Goal: Use online tool/utility: Utilize a website feature to perform a specific function

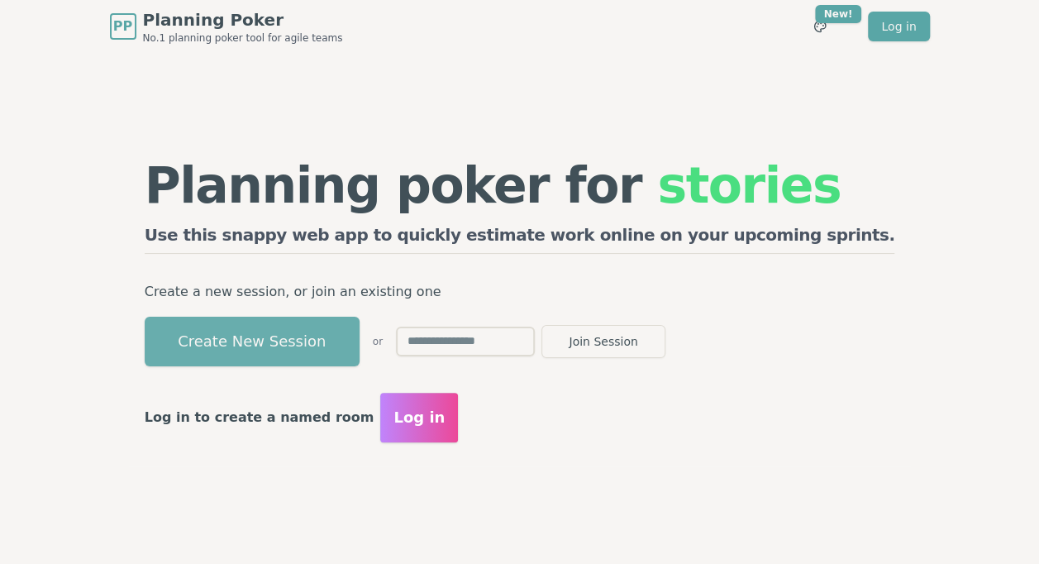
click at [336, 346] on button "Create New Session" at bounding box center [252, 342] width 215 height 50
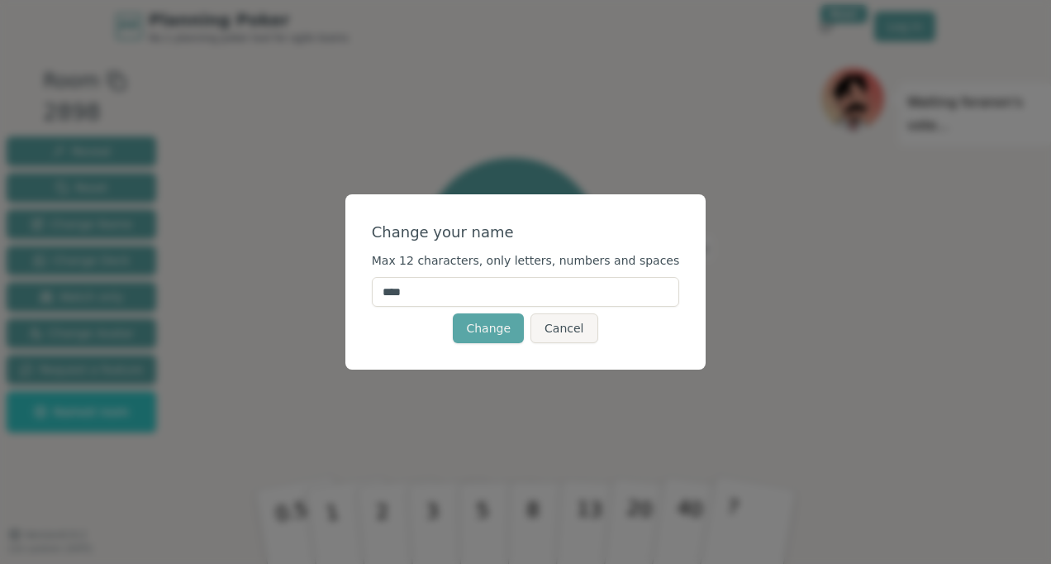
click at [460, 292] on input "****" at bounding box center [526, 292] width 308 height 30
type input "******"
click at [476, 310] on form "Change your name Max 12 characters, only letters, numbers and spaces ****** Cha…" at bounding box center [526, 282] width 308 height 122
click at [495, 338] on button "Change" at bounding box center [488, 328] width 71 height 30
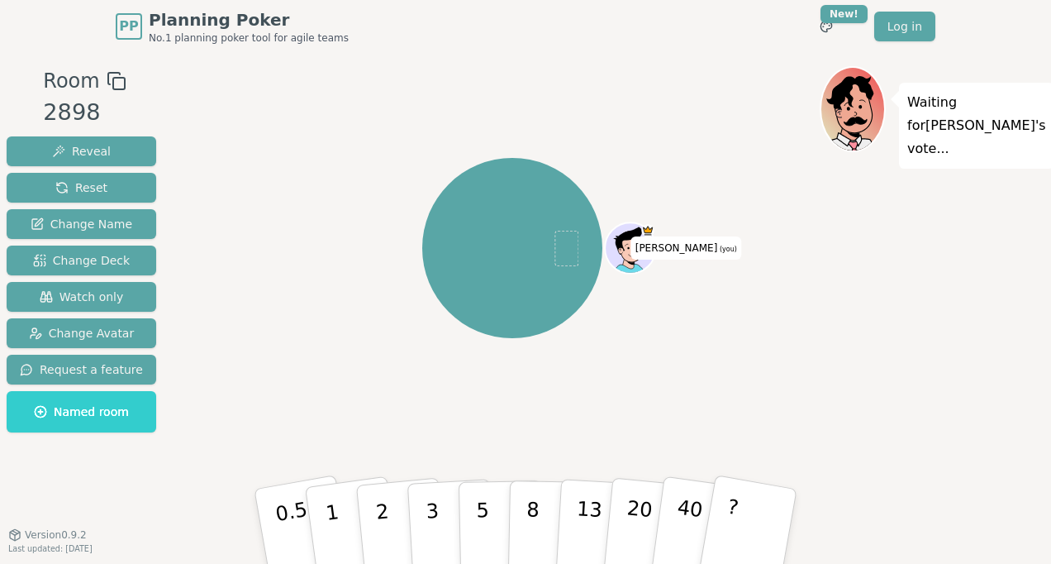
click at [651, 253] on div at bounding box center [632, 263] width 50 height 45
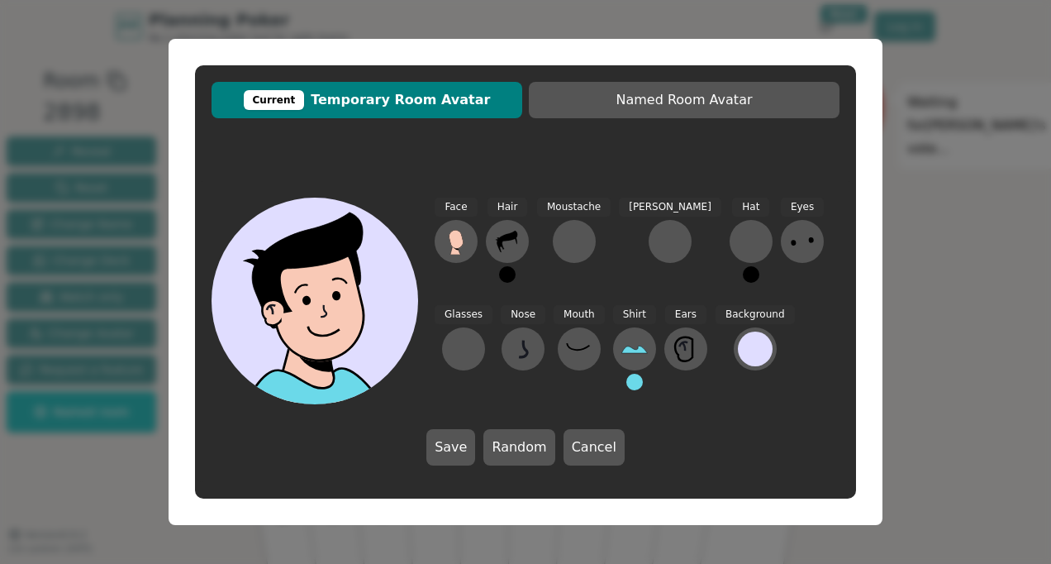
click at [949, 231] on div "Current Temporary Room Avatar Named Room Avatar Face Hair Moustache [PERSON_NAM…" at bounding box center [525, 282] width 1051 height 564
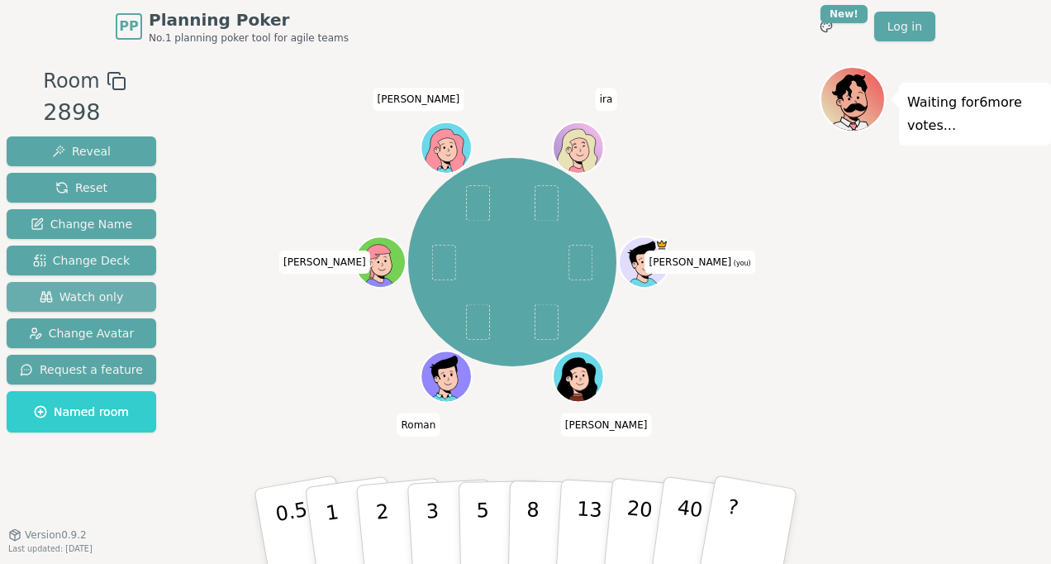
click at [96, 294] on span "Watch only" at bounding box center [82, 296] width 84 height 17
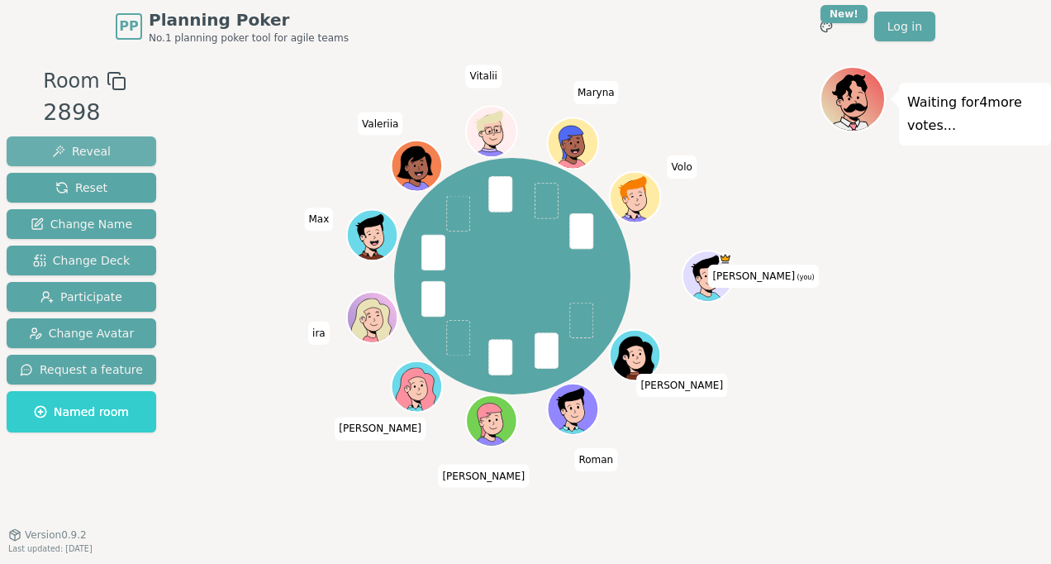
click at [103, 147] on button "Reveal" at bounding box center [82, 151] width 150 height 30
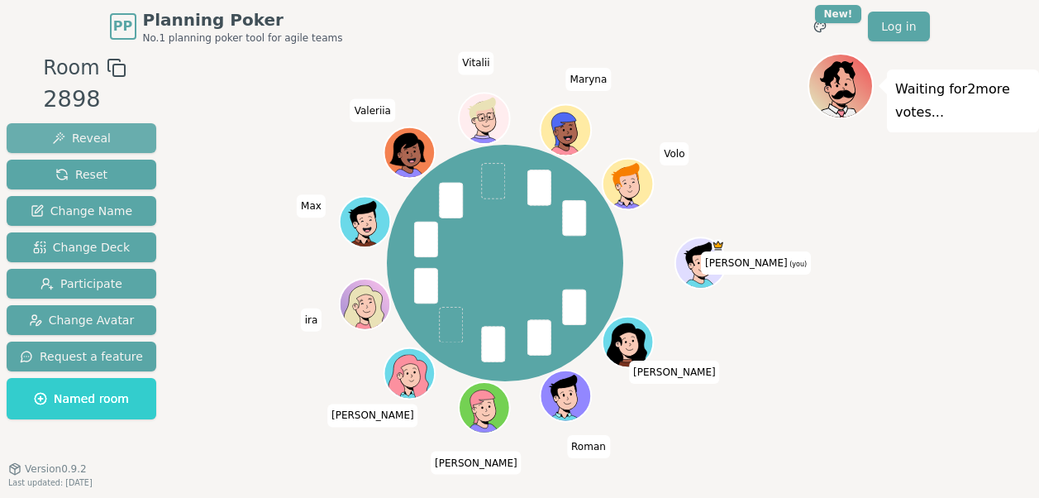
click at [89, 136] on span "Reveal" at bounding box center [81, 138] width 59 height 17
click at [90, 143] on span "Reveal" at bounding box center [81, 138] width 59 height 17
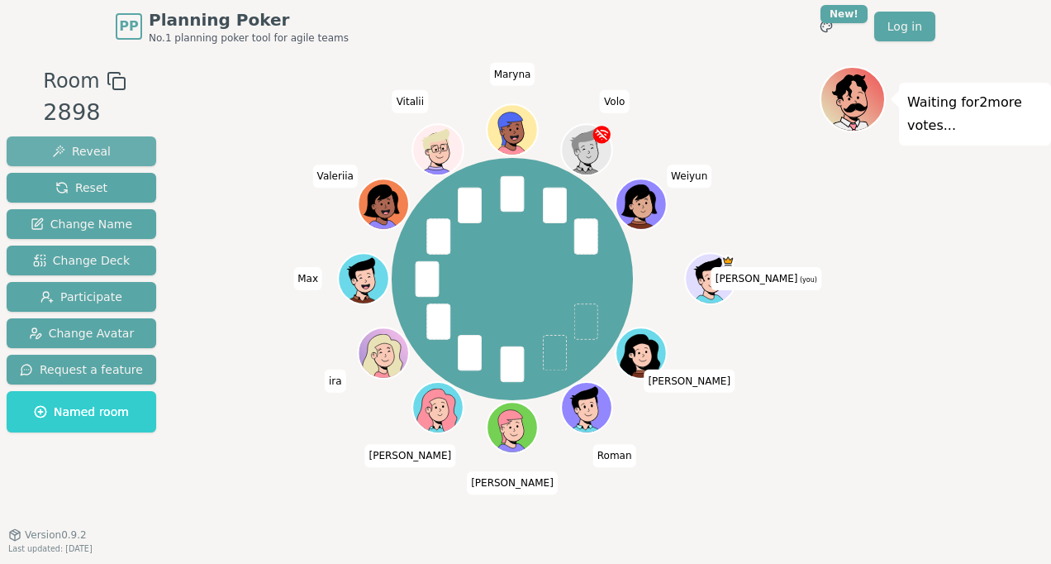
click at [82, 150] on span "Reveal" at bounding box center [81, 151] width 59 height 17
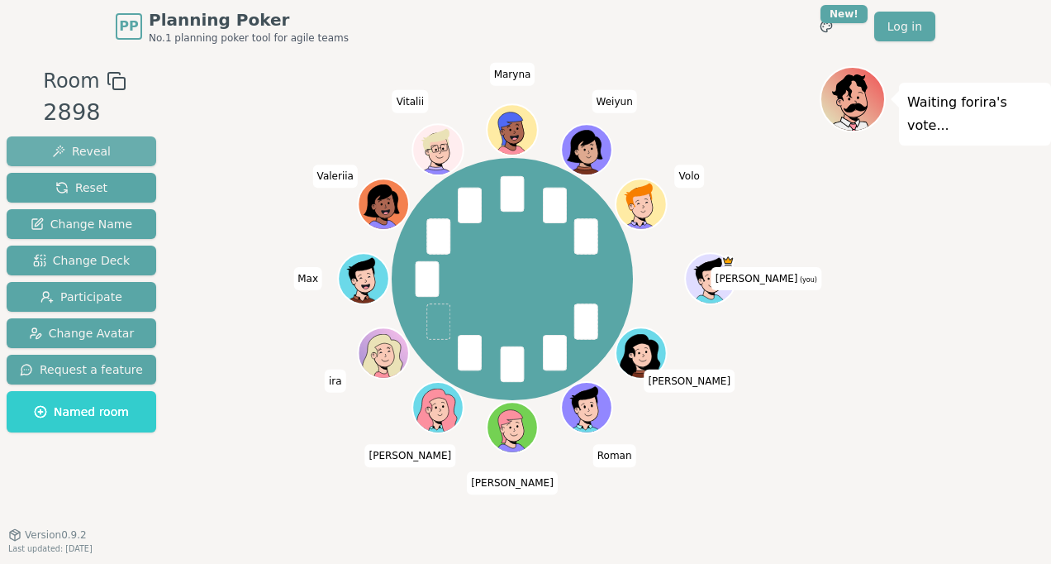
click at [69, 145] on span "Reveal" at bounding box center [81, 151] width 59 height 17
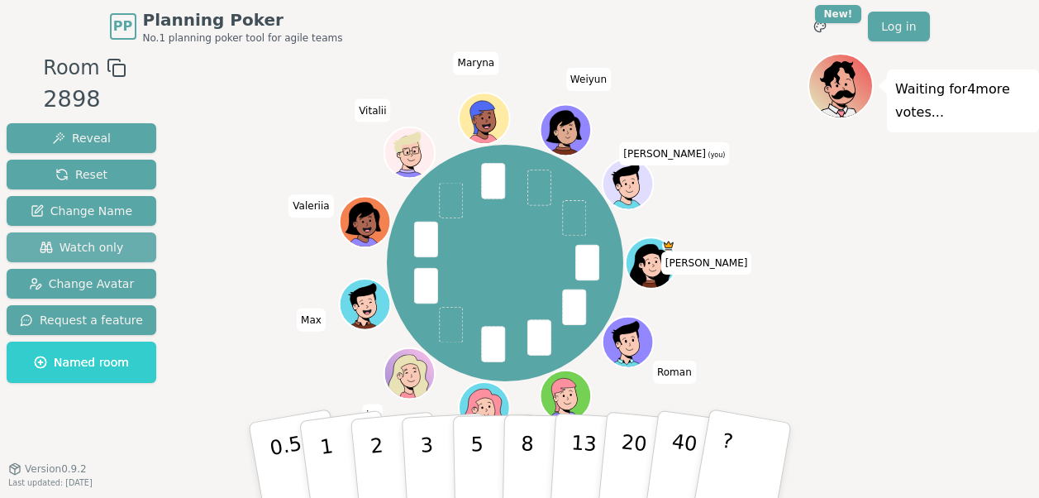
click at [91, 242] on span "Watch only" at bounding box center [82, 247] width 84 height 17
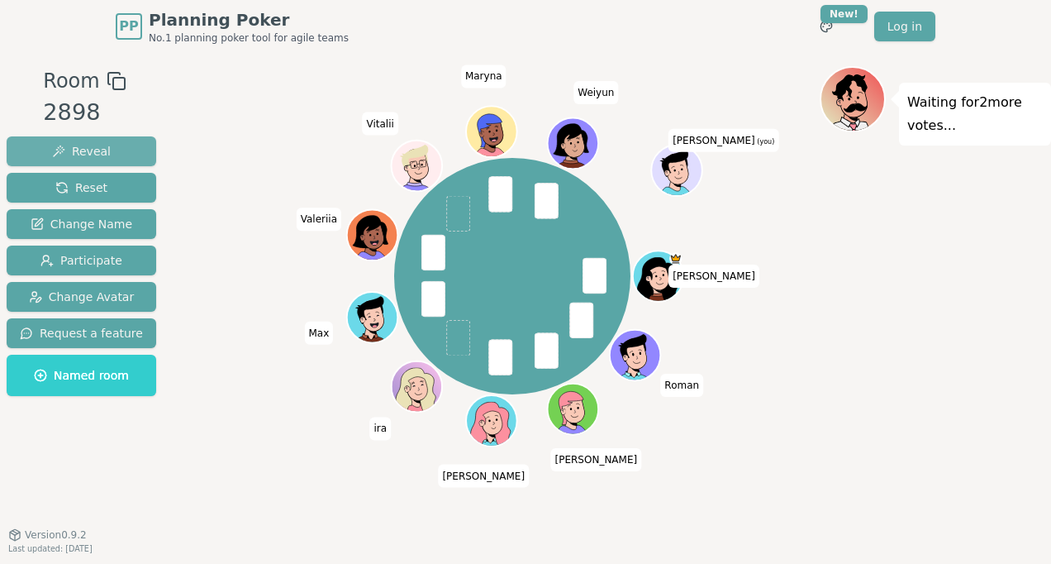
click at [93, 149] on span "Reveal" at bounding box center [81, 151] width 59 height 17
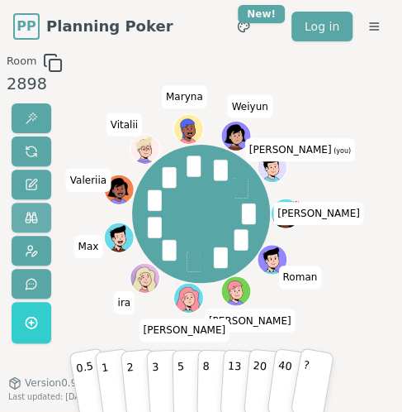
click at [35, 218] on span at bounding box center [31, 217] width 13 height 13
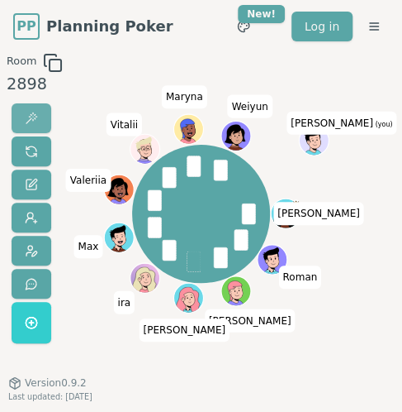
click at [30, 117] on span at bounding box center [31, 118] width 13 height 13
